Goal: Entertainment & Leisure: Consume media (video, audio)

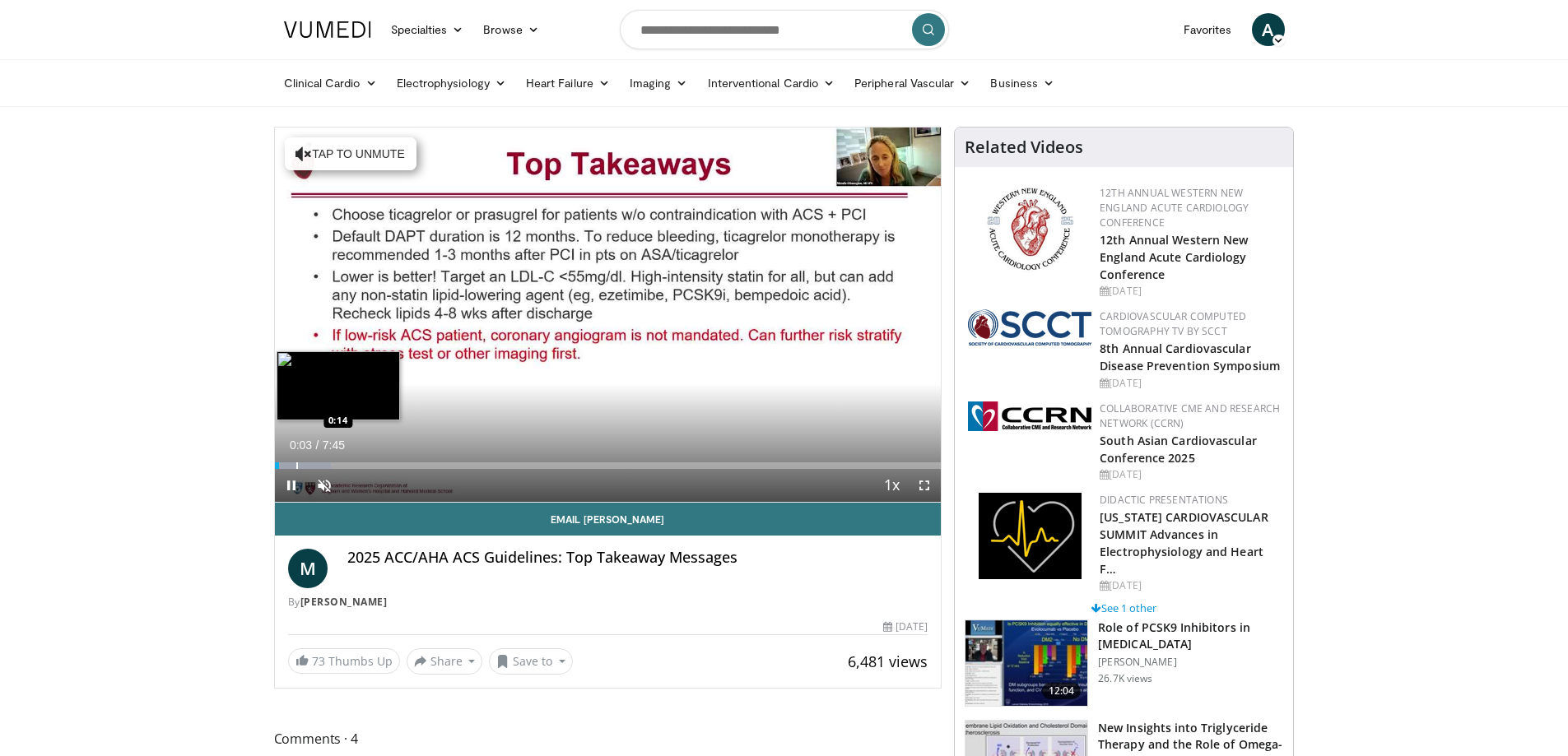
click at [295, 466] on div "Loaded : 8.51% 0:03 0:14" at bounding box center [608, 466] width 667 height 7
click at [318, 466] on div "Loaded : 14.91% 0:19 0:30" at bounding box center [608, 466] width 667 height 7
click at [338, 465] on div "Progress Bar" at bounding box center [339, 466] width 2 height 7
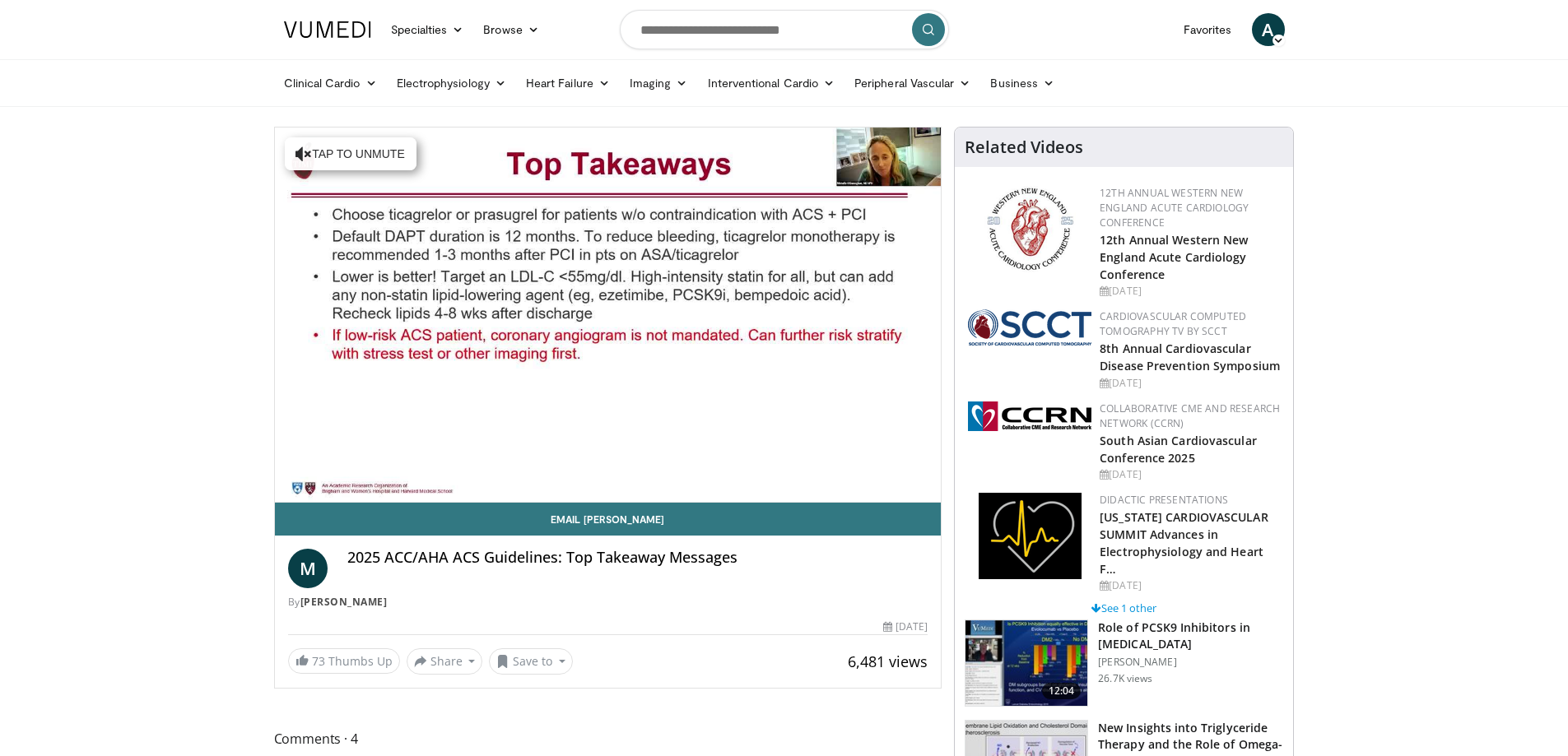
click at [323, 485] on video-js "**********" at bounding box center [608, 315] width 667 height 376
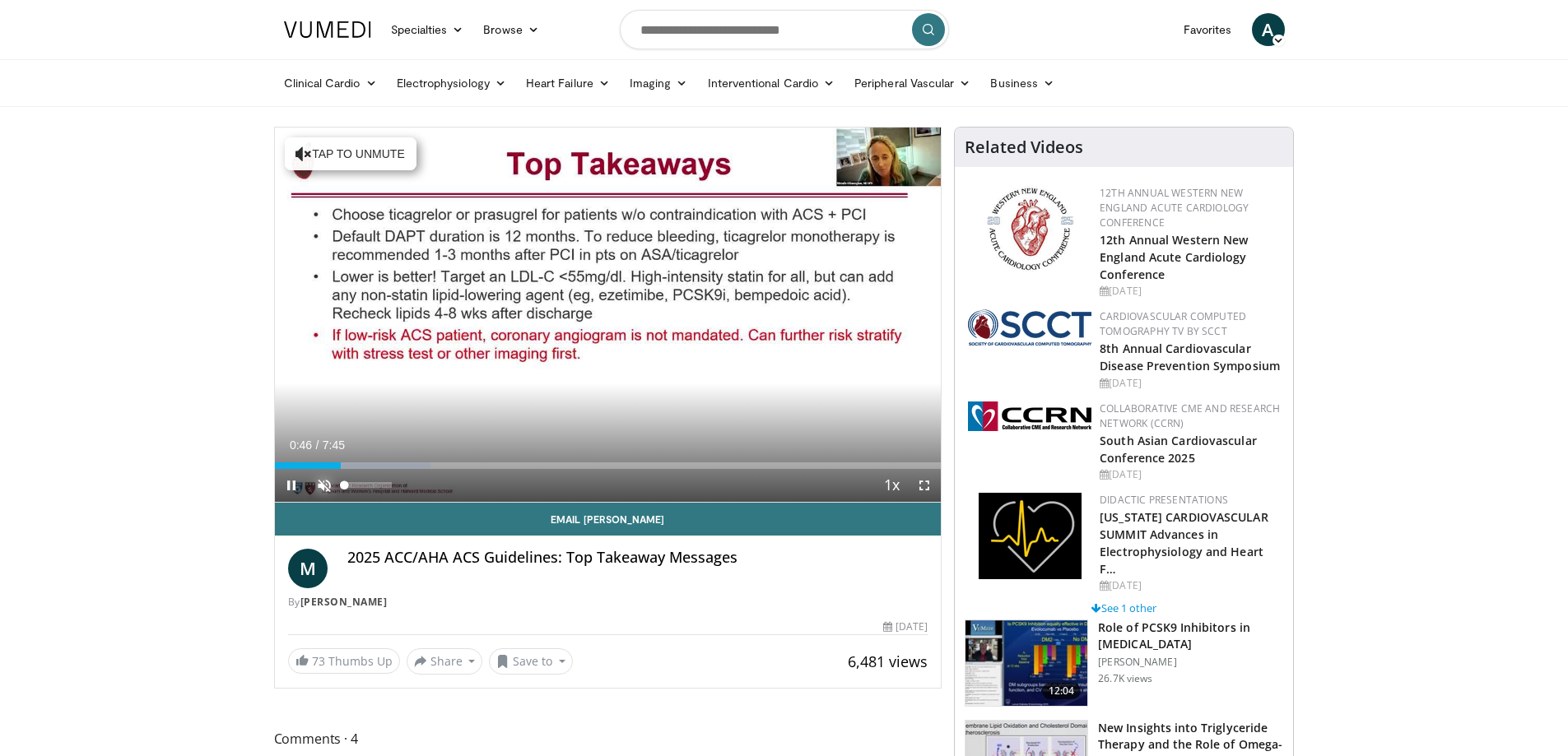
click at [323, 485] on span "Video Player" at bounding box center [324, 485] width 33 height 33
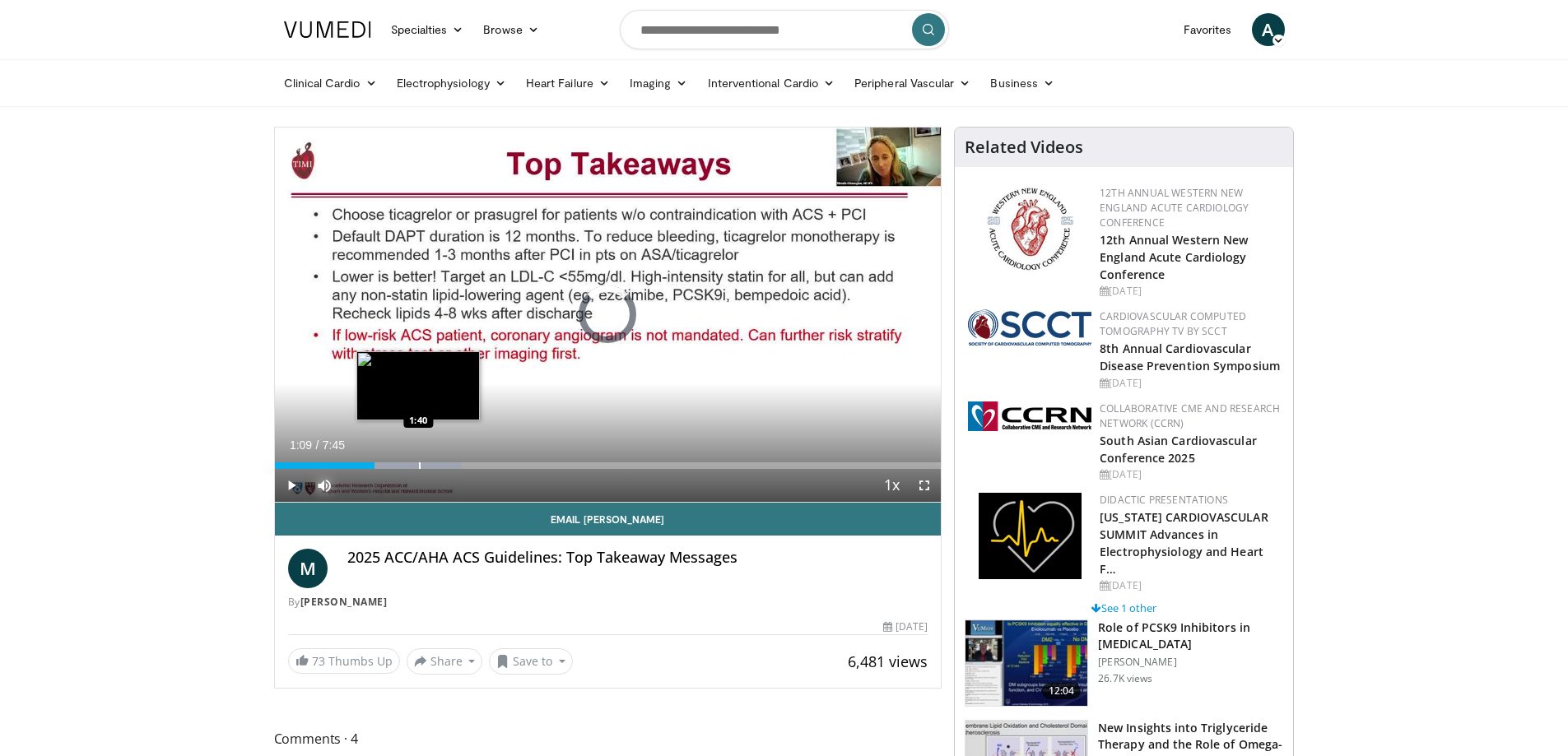
click at [418, 465] on div "Progress Bar" at bounding box center [396, 466] width 130 height 7
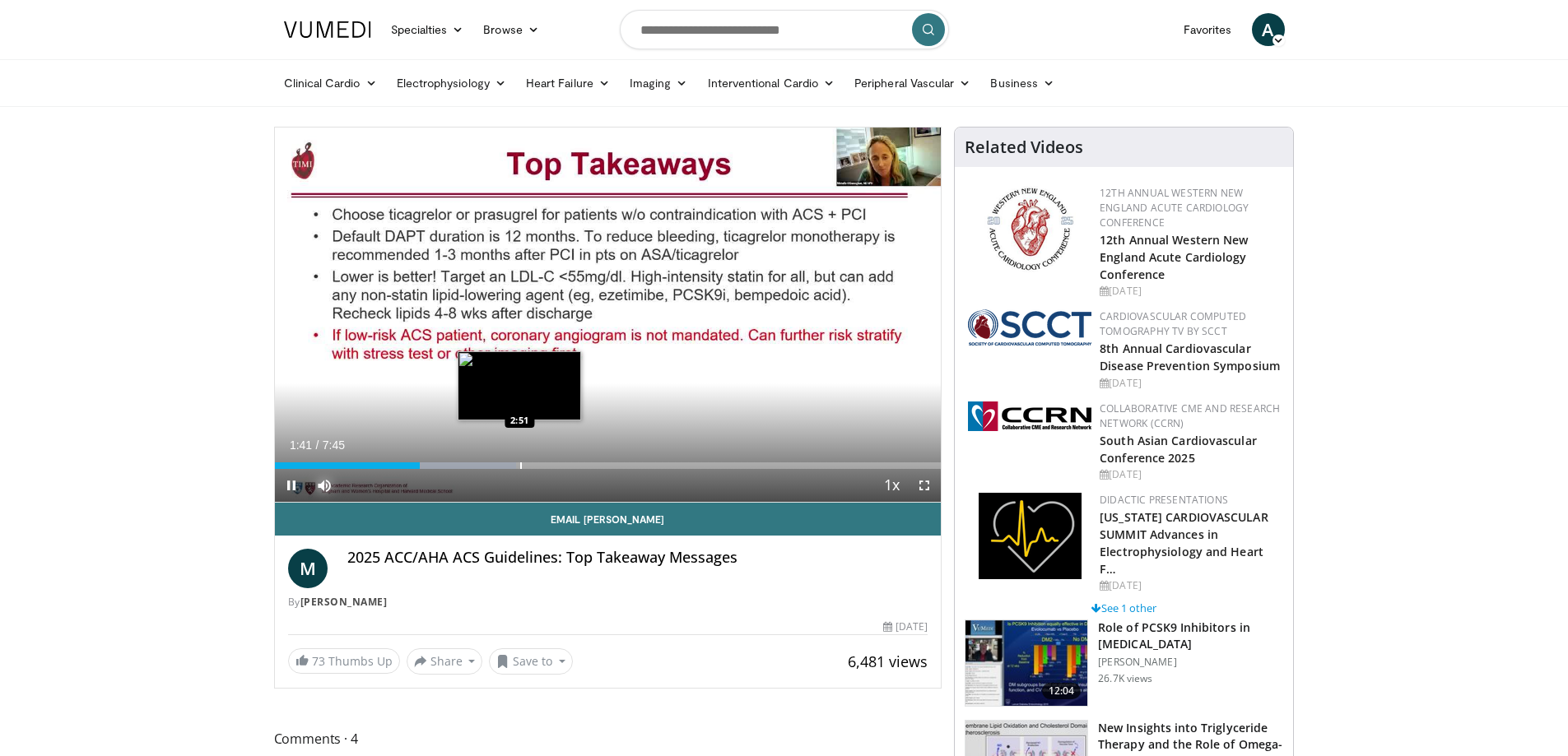
click at [520, 464] on div "Loaded : 36.23% 1:41 2:51" at bounding box center [608, 466] width 667 height 7
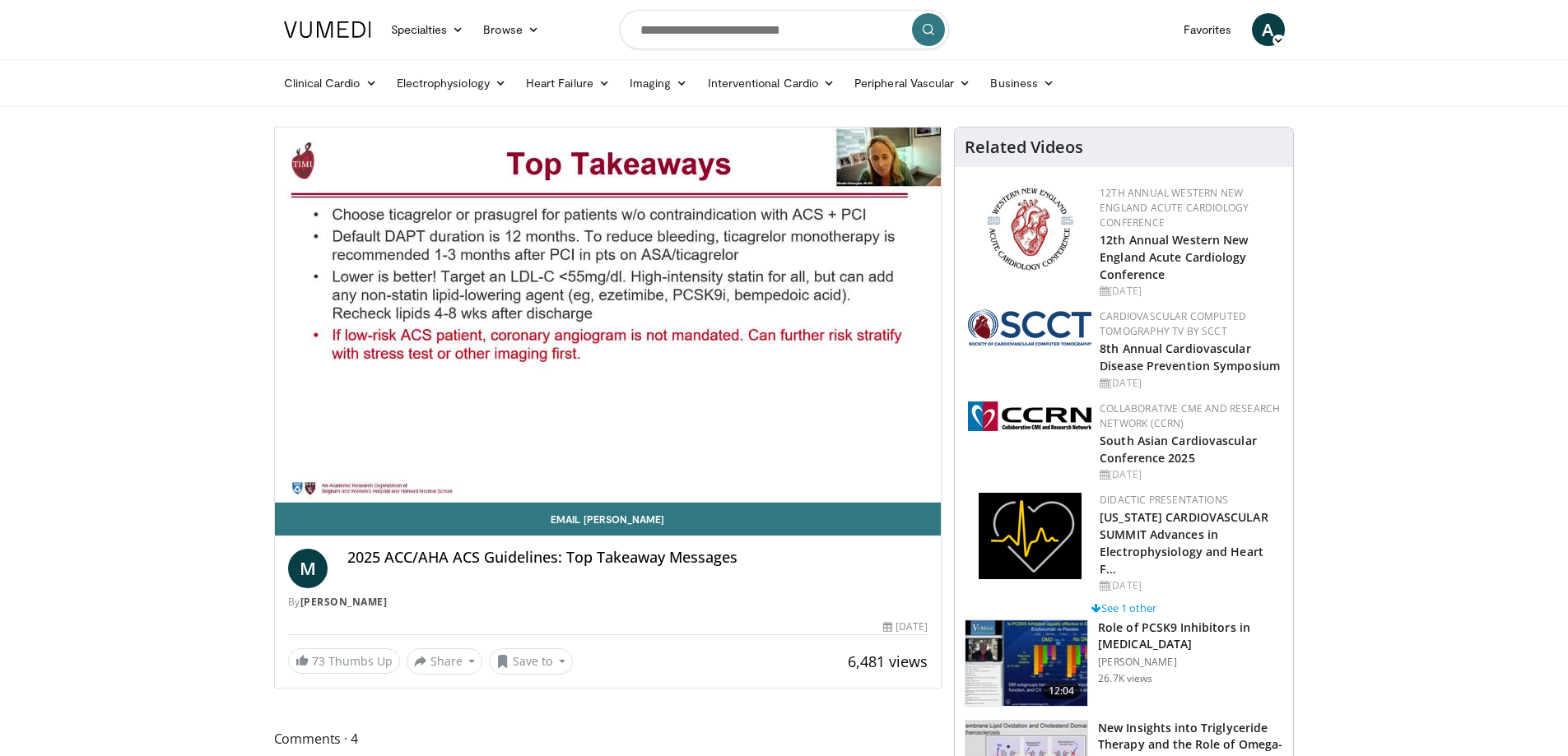
click at [603, 464] on div "10 seconds Tap to unmute" at bounding box center [608, 315] width 667 height 375
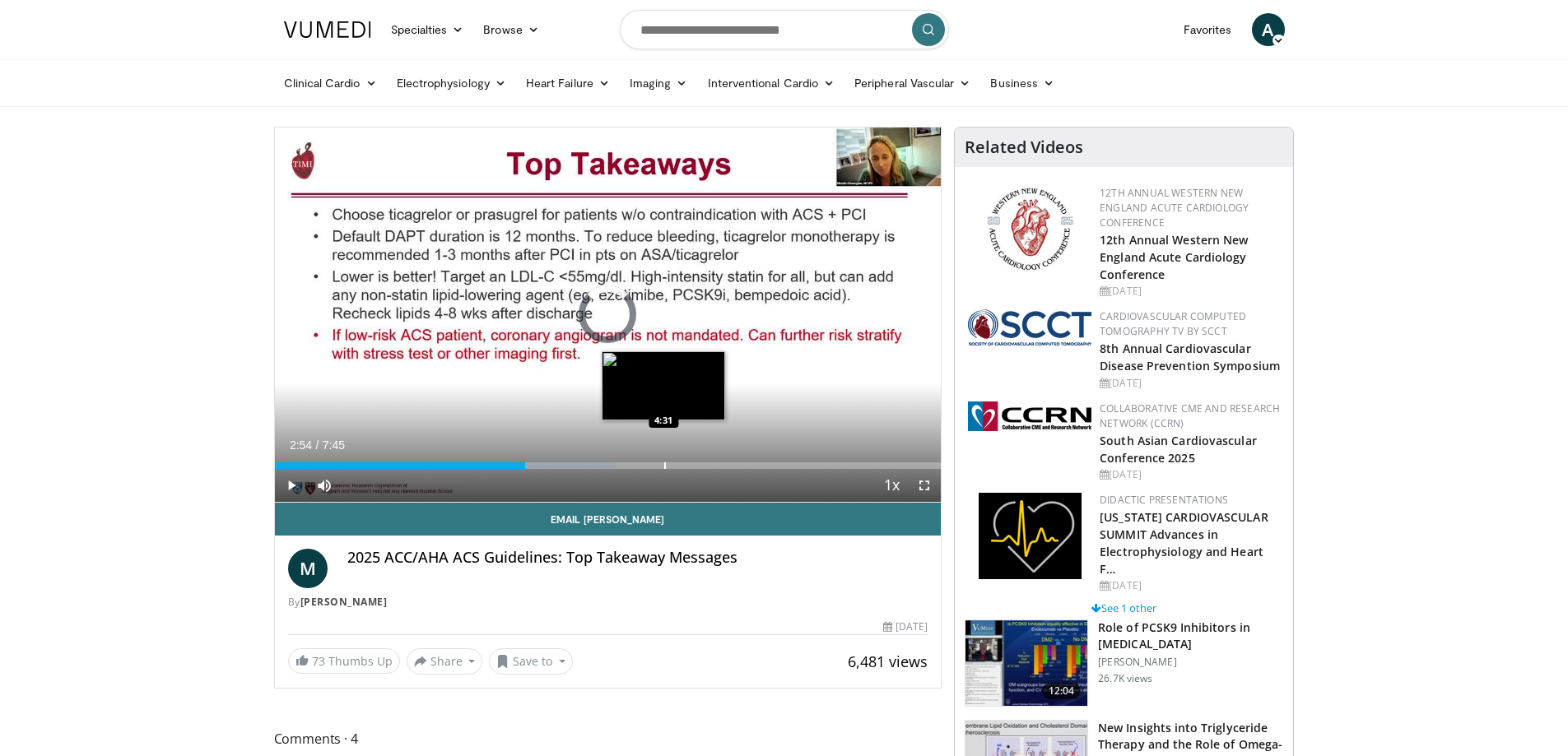
click at [664, 464] on div "Progress Bar" at bounding box center [665, 466] width 2 height 7
click at [677, 465] on div "Progress Bar" at bounding box center [678, 466] width 2 height 7
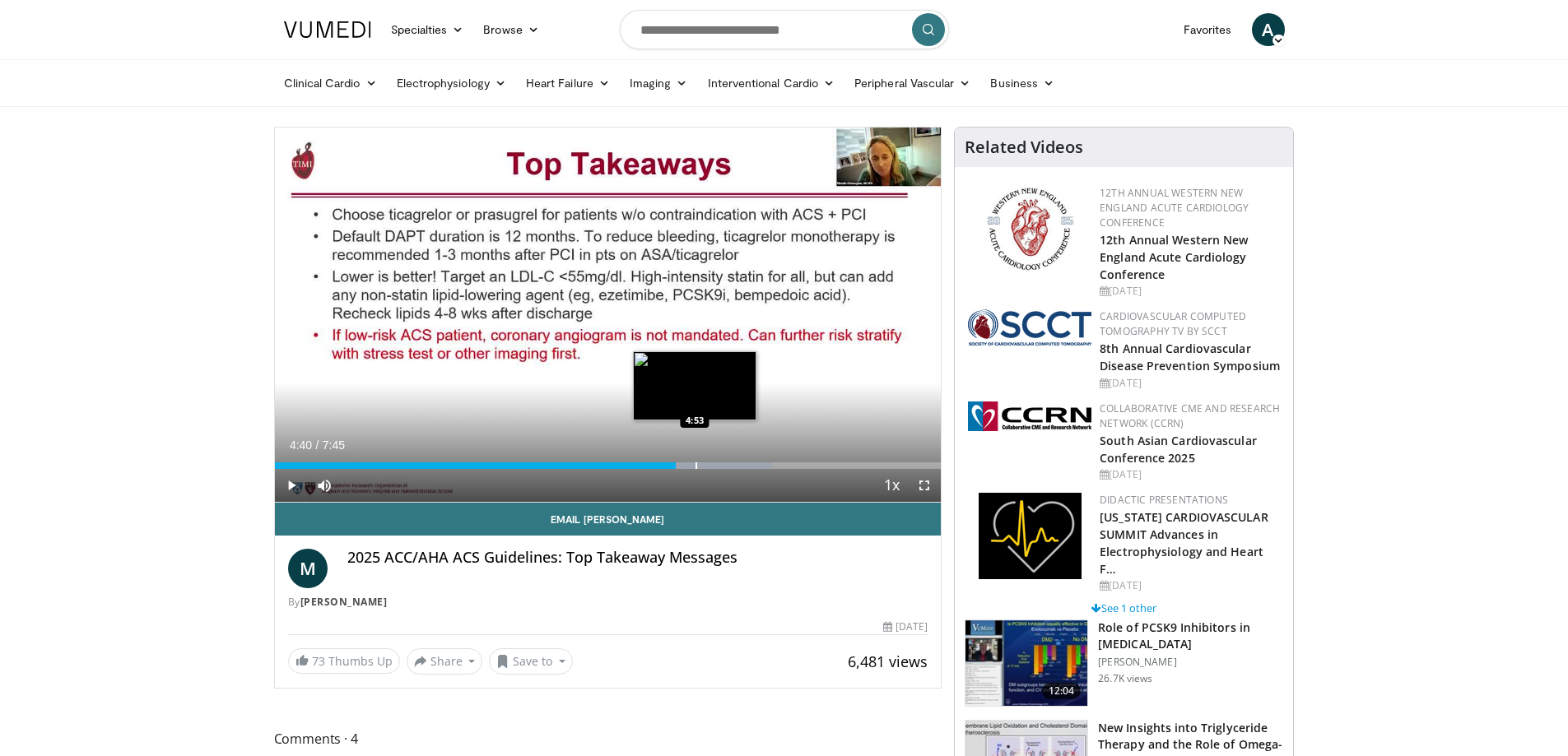
click at [695, 465] on div "Loaded : 74.61% 4:40 4:53" at bounding box center [608, 466] width 667 height 7
click at [724, 465] on div "Progress Bar" at bounding box center [725, 466] width 2 height 7
